Goal: Task Accomplishment & Management: Manage account settings

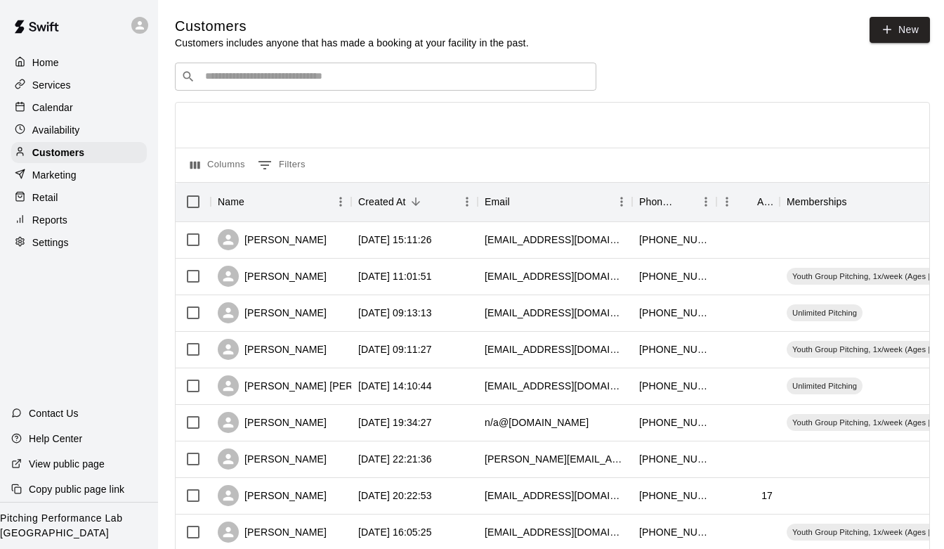
click at [85, 133] on div "Availability" at bounding box center [79, 129] width 136 height 21
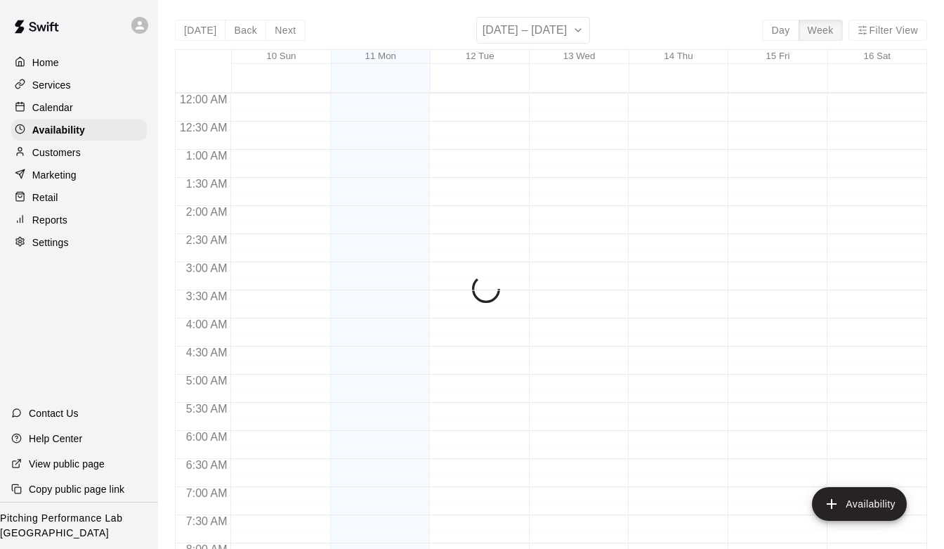
scroll to position [515, 0]
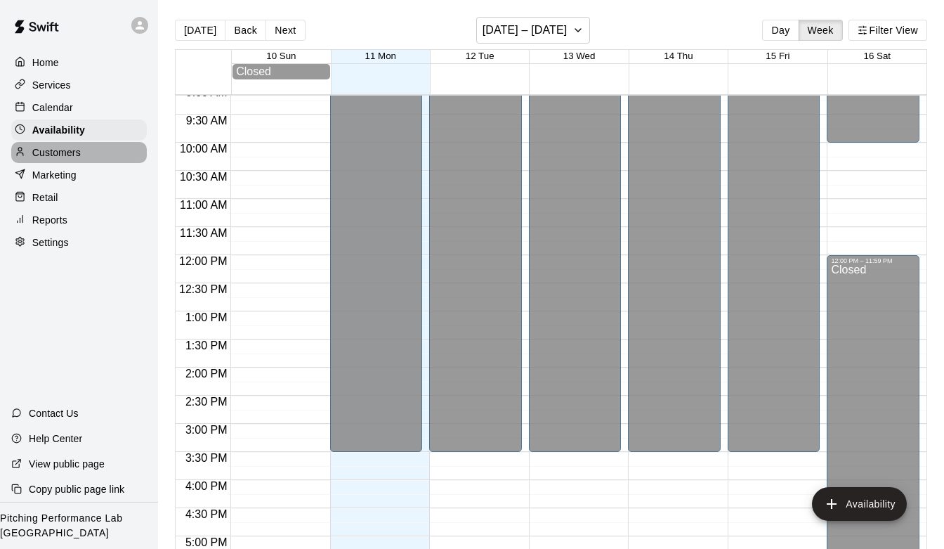
click at [82, 147] on div "Customers" at bounding box center [79, 152] width 136 height 21
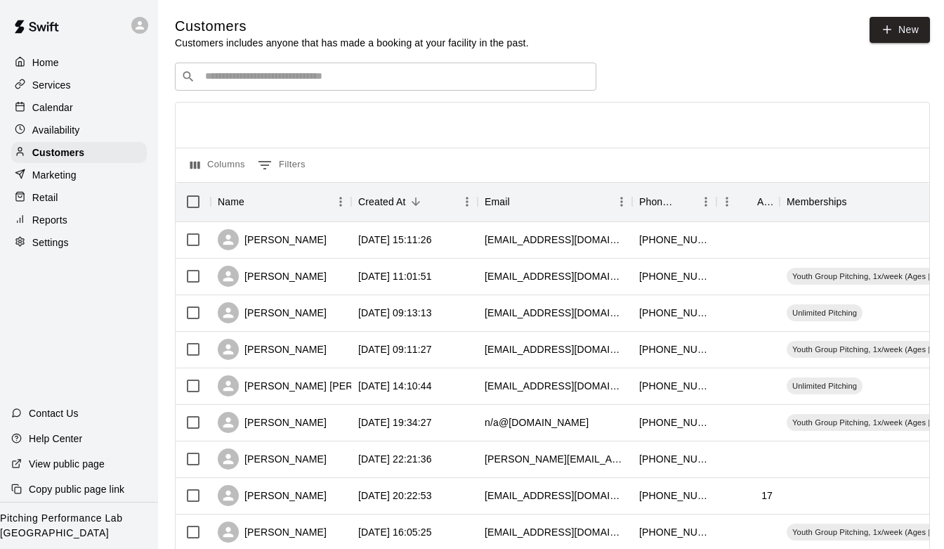
click at [293, 90] on div "​ ​" at bounding box center [386, 77] width 422 height 28
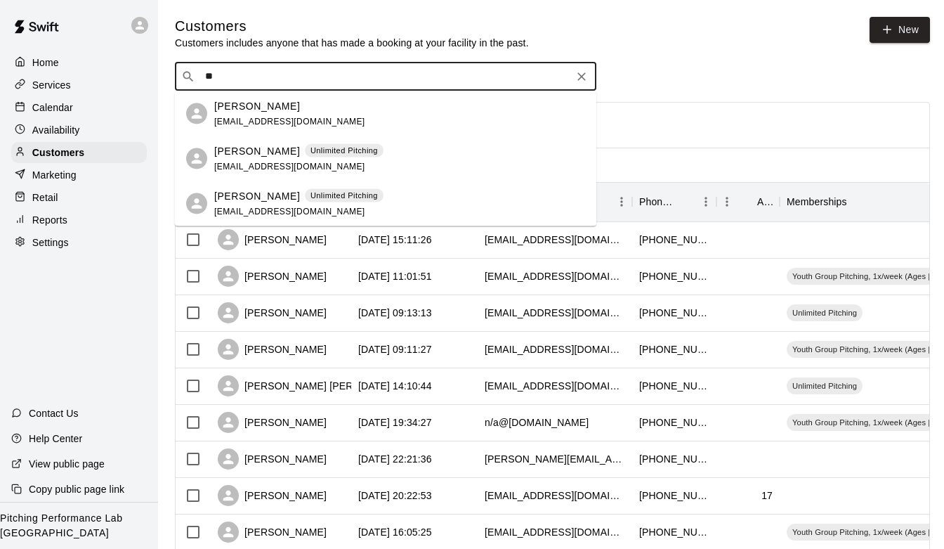
type input "*"
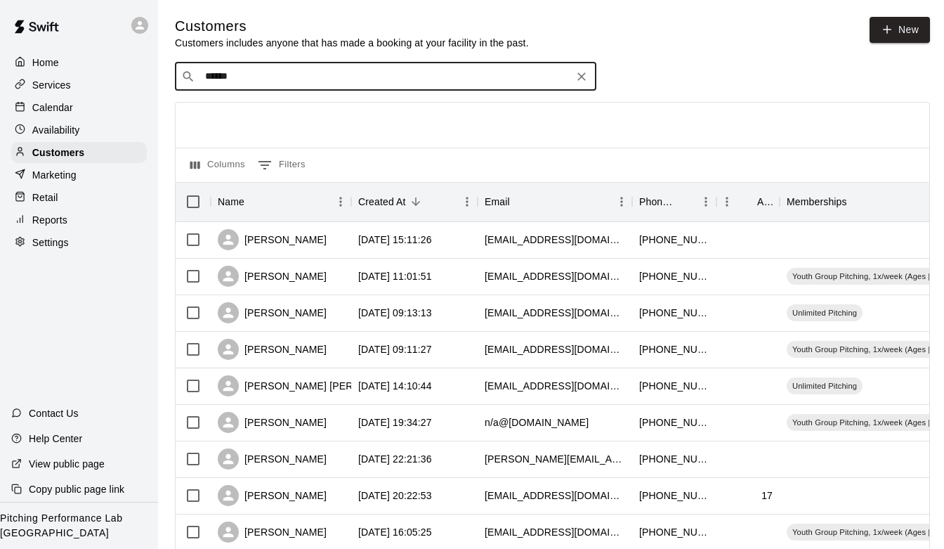
type input "*******"
click at [236, 124] on span "[EMAIL_ADDRESS][DOMAIN_NAME]" at bounding box center [289, 121] width 151 height 10
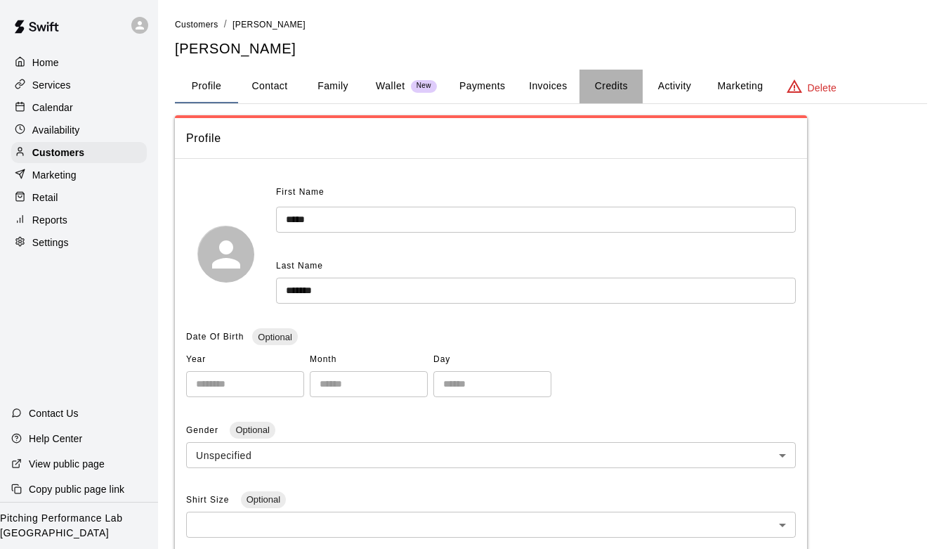
click at [609, 84] on button "Credits" at bounding box center [611, 87] width 63 height 34
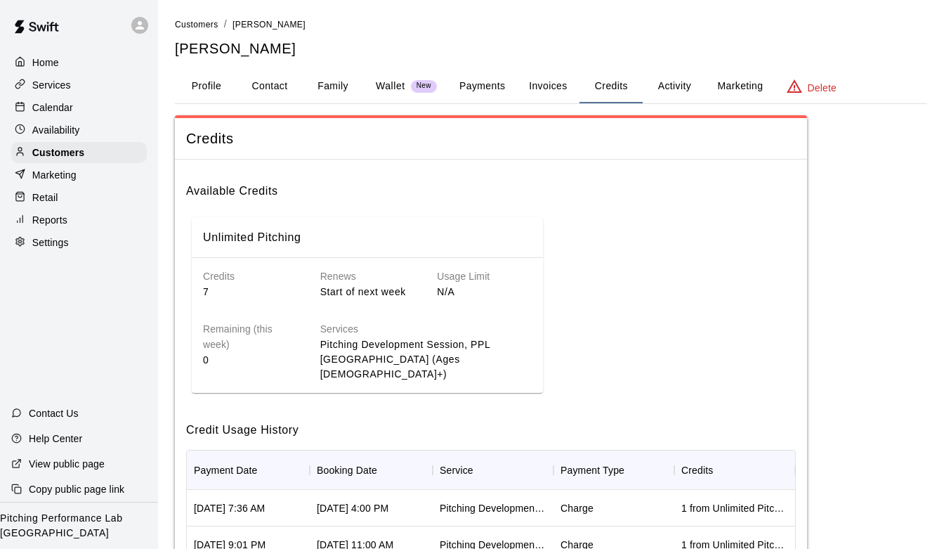
click at [674, 75] on button "Activity" at bounding box center [674, 87] width 63 height 34
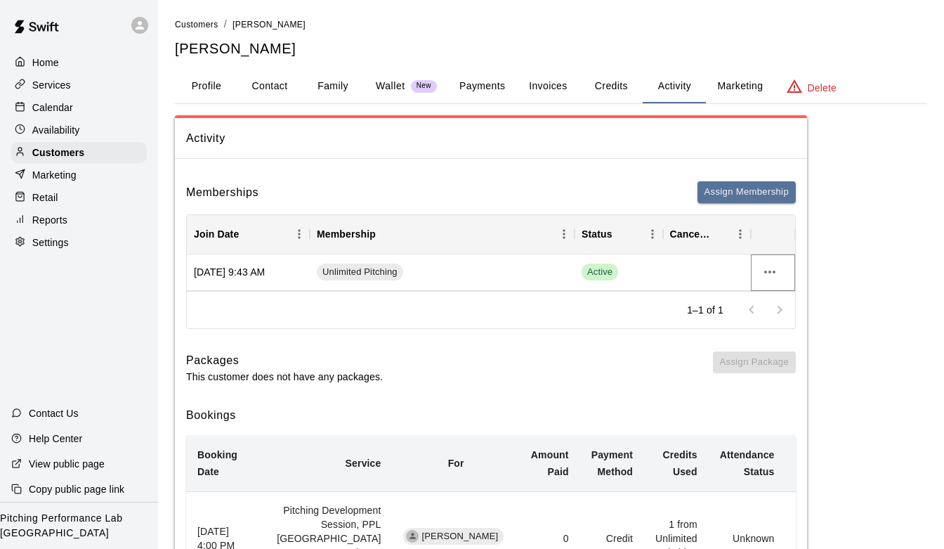
click at [771, 267] on icon "more actions" at bounding box center [770, 272] width 17 height 17
click at [784, 319] on li "Cancel" at bounding box center [797, 324] width 79 height 23
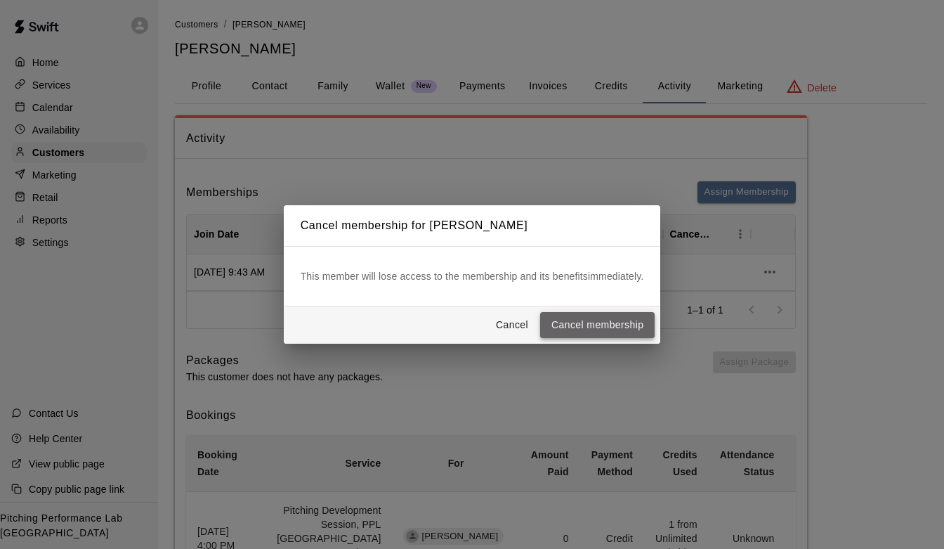
click at [608, 316] on button "Cancel membership" at bounding box center [597, 325] width 115 height 26
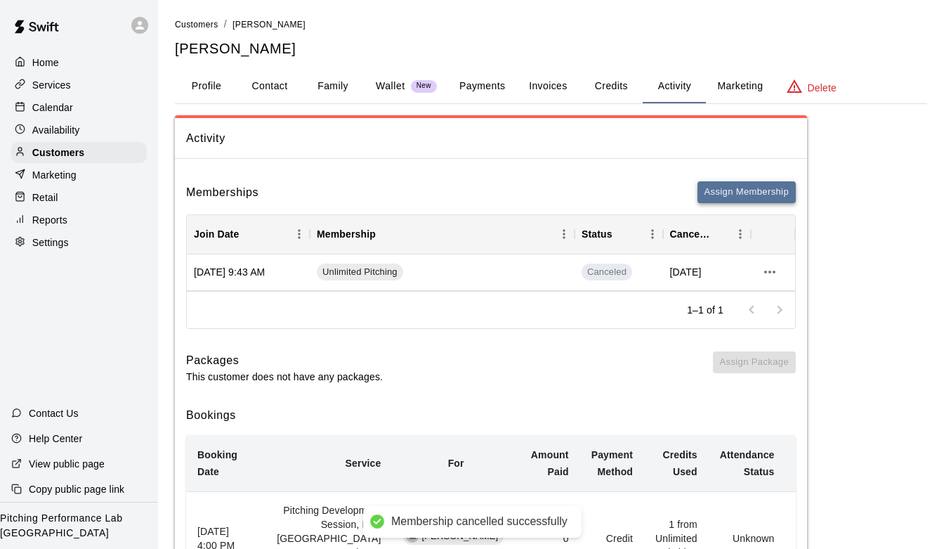
click at [731, 195] on button "Assign Membership" at bounding box center [747, 192] width 98 height 22
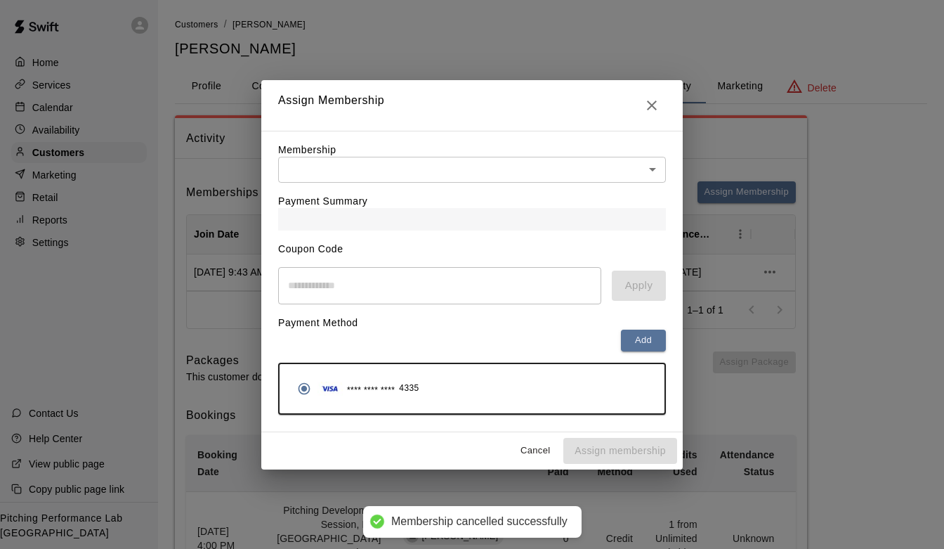
click at [565, 186] on div "Payment Summary" at bounding box center [472, 207] width 388 height 48
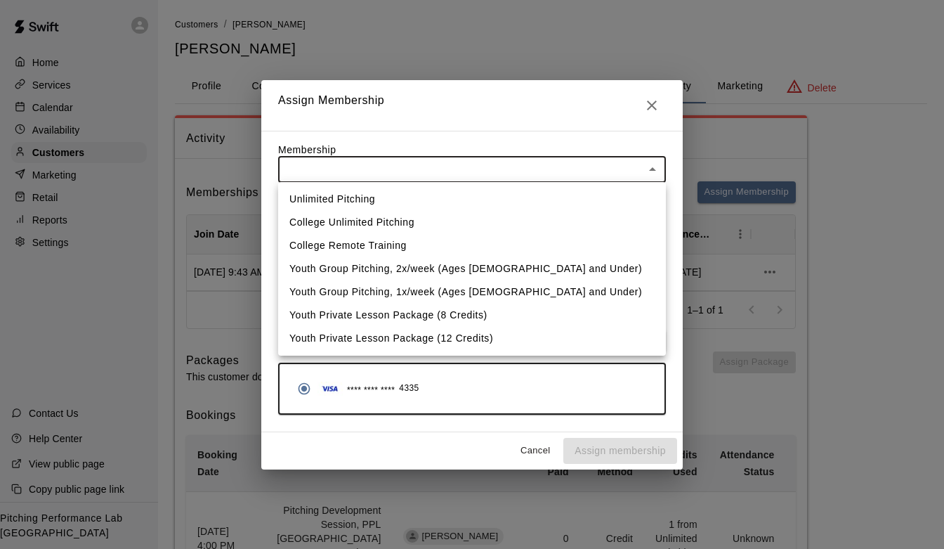
click at [525, 197] on li "Unlimited Pitching" at bounding box center [472, 199] width 388 height 23
type input "**********"
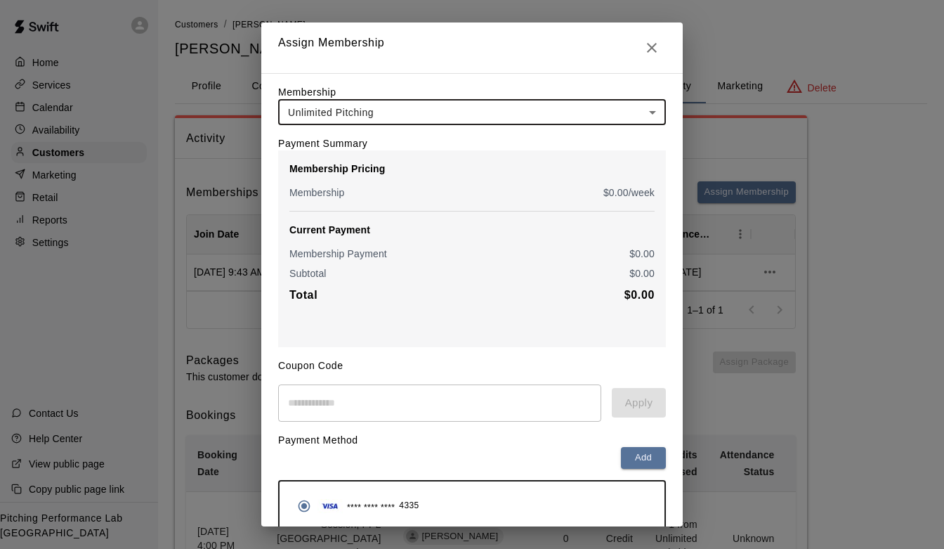
scroll to position [61, 0]
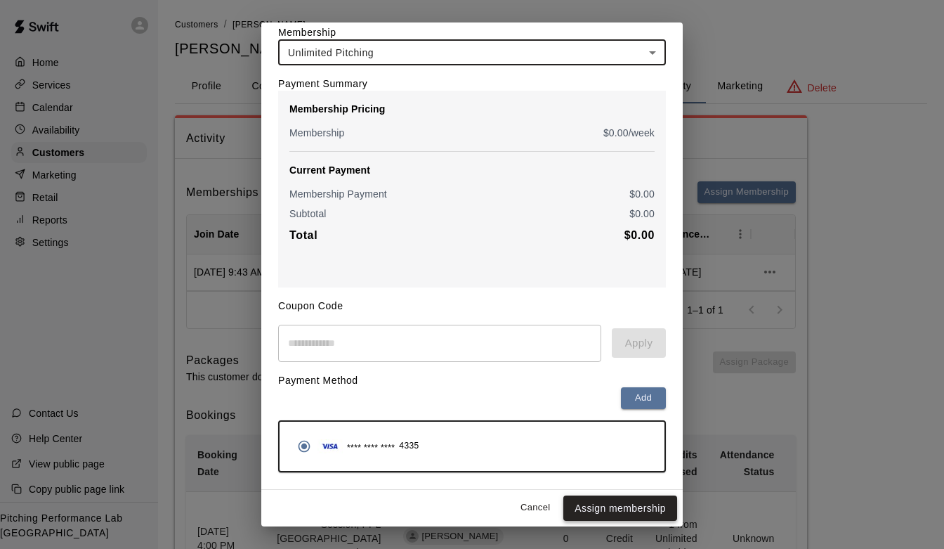
click at [597, 503] on button "Assign membership" at bounding box center [621, 508] width 114 height 26
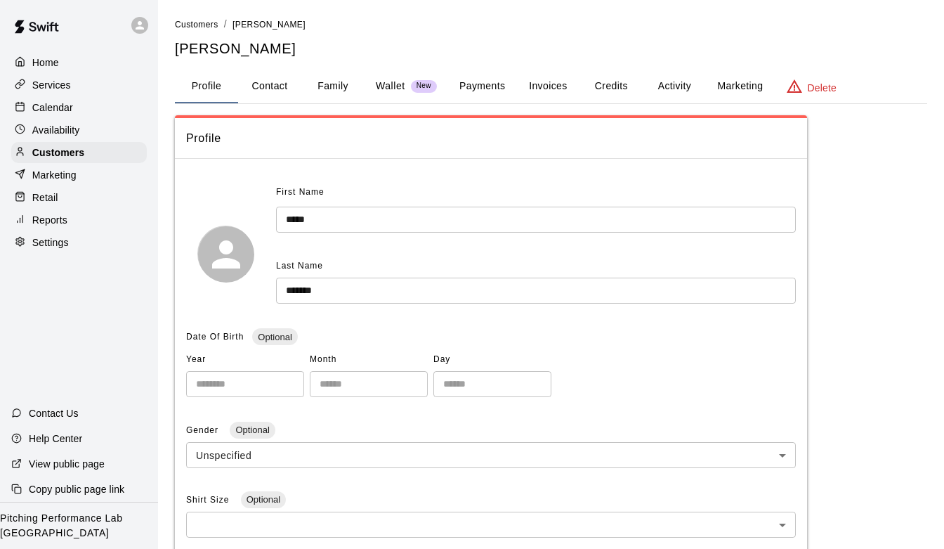
click at [683, 82] on button "Activity" at bounding box center [674, 87] width 63 height 34
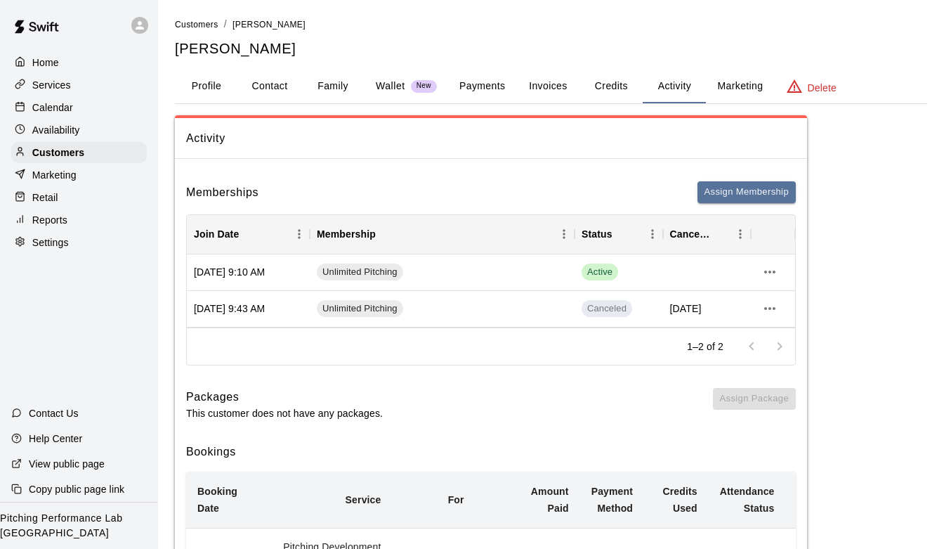
click at [603, 80] on button "Credits" at bounding box center [611, 87] width 63 height 34
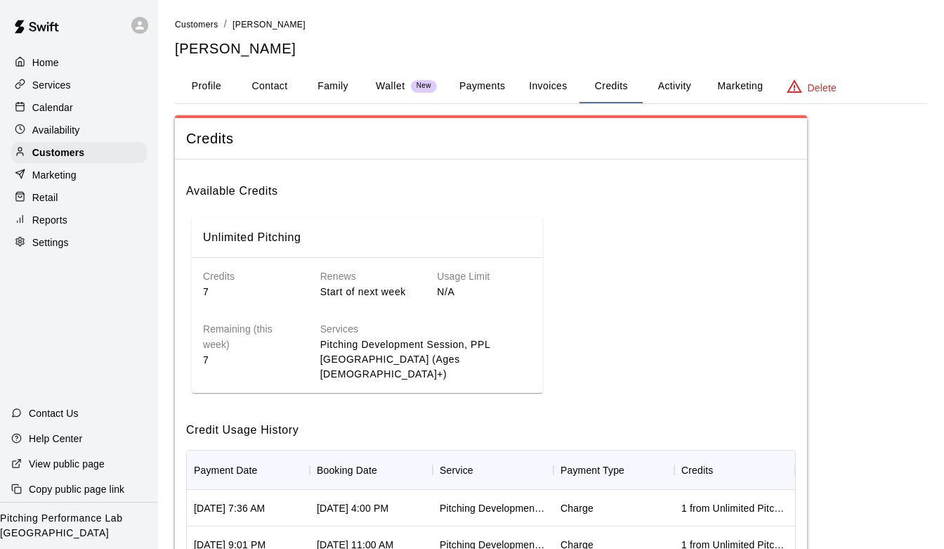
click at [49, 66] on p "Home" at bounding box center [45, 63] width 27 height 14
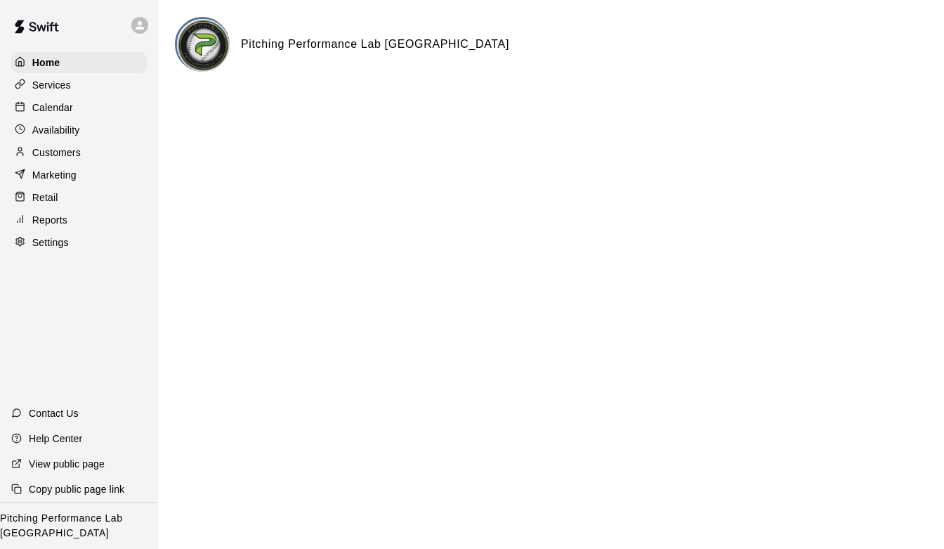
click at [56, 148] on p "Customers" at bounding box center [56, 152] width 48 height 14
